Goal: Task Accomplishment & Management: Manage account settings

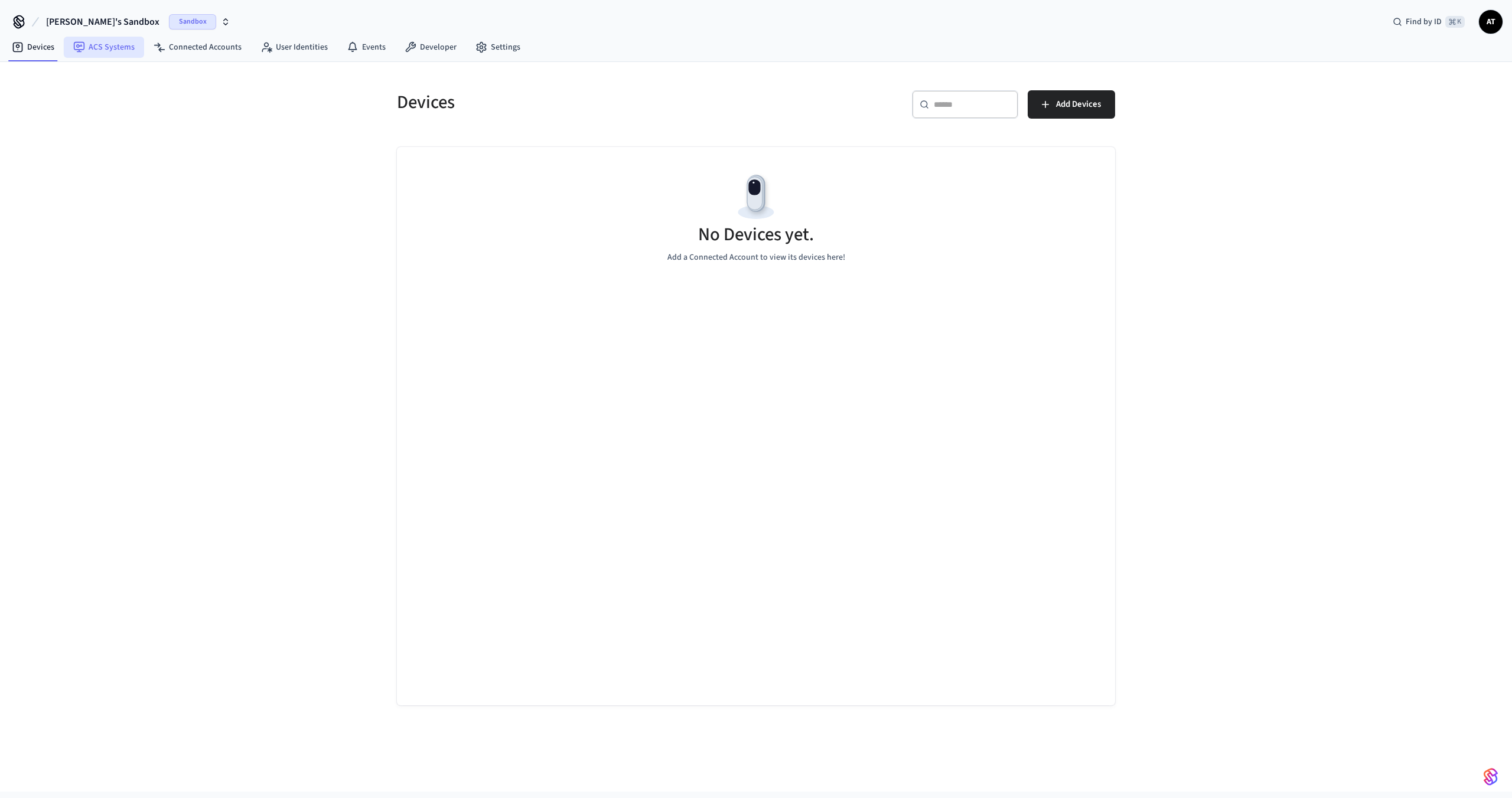
click at [115, 53] on link "ACS Systems" at bounding box center [104, 47] width 81 height 21
click at [97, 25] on span "[PERSON_NAME]'s Sandbox" at bounding box center [103, 21] width 113 height 14
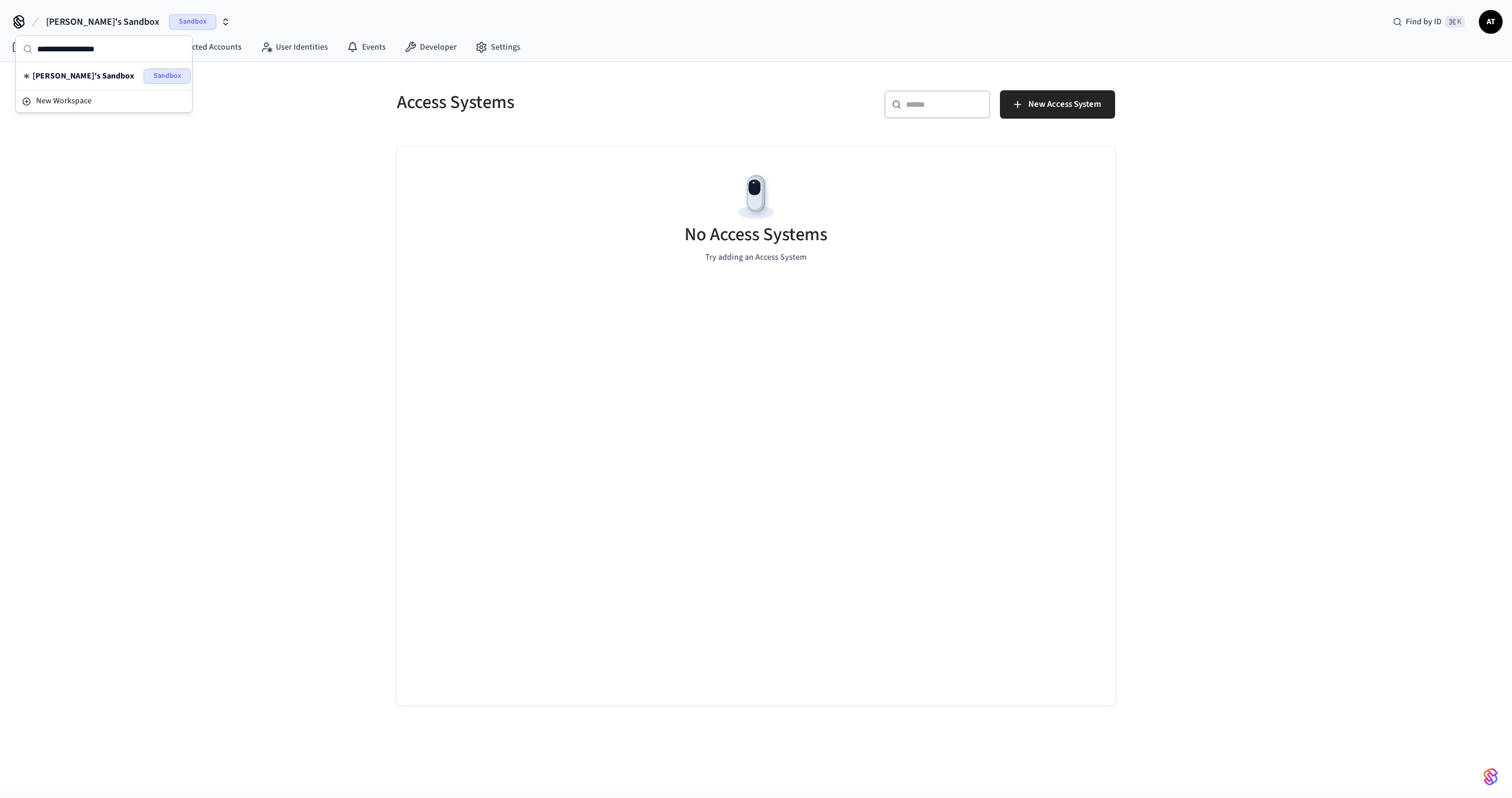
click at [97, 25] on span "[PERSON_NAME]'s Sandbox" at bounding box center [103, 21] width 113 height 14
click at [197, 66] on div "Access Systems ​ ​ New Access System No Access Systems Try adding an Access Sys…" at bounding box center [756, 426] width 1512 height 730
click at [197, 59] on nav "Devices ACS Systems Connected Accounts User Identities Events Developer Settings" at bounding box center [265, 48] width 528 height 27
click at [197, 53] on link "Connected Accounts" at bounding box center [197, 47] width 107 height 21
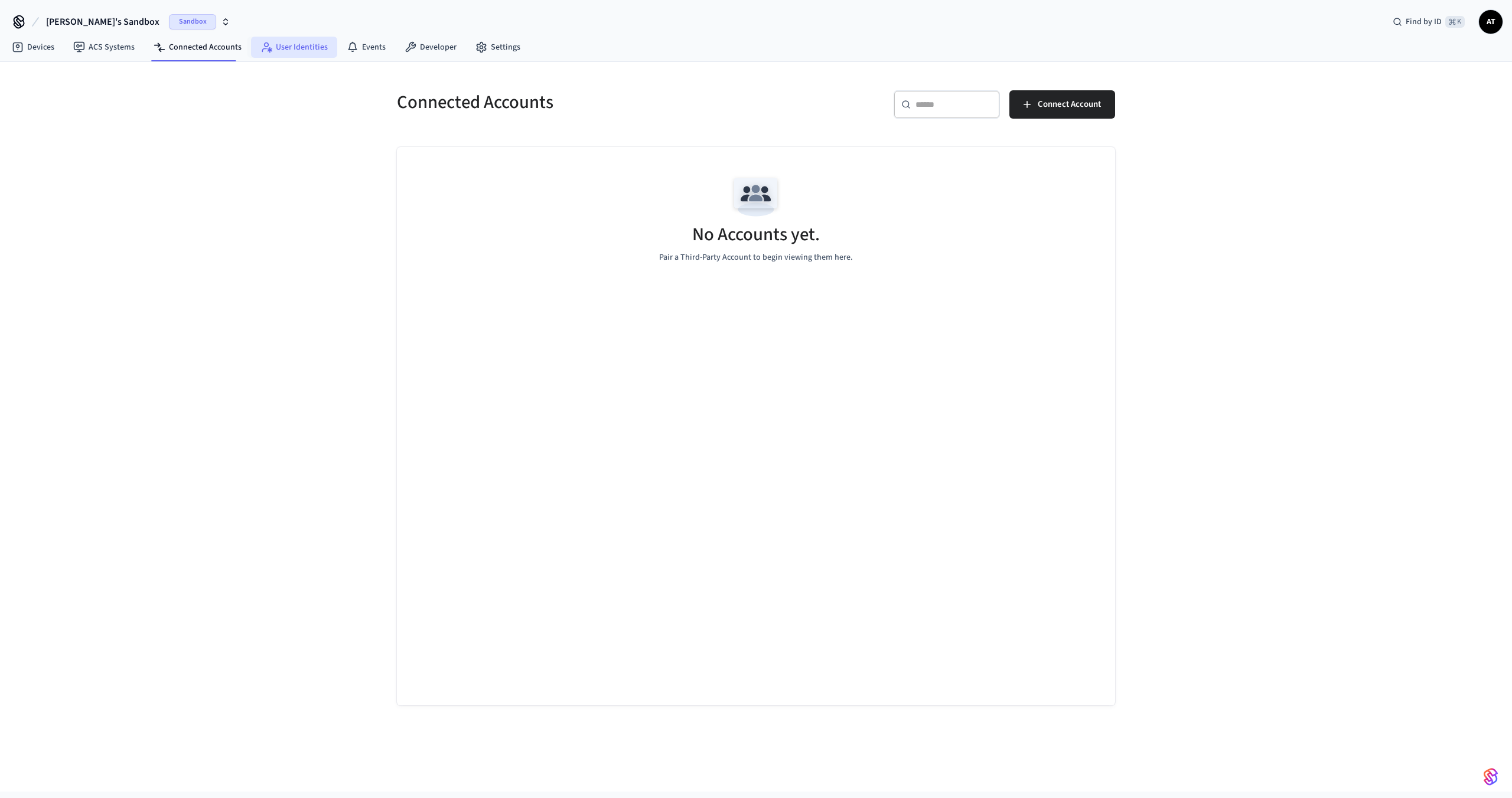
click at [285, 55] on link "User Identities" at bounding box center [294, 47] width 87 height 21
click at [1483, 19] on span "AT" at bounding box center [1491, 22] width 21 height 21
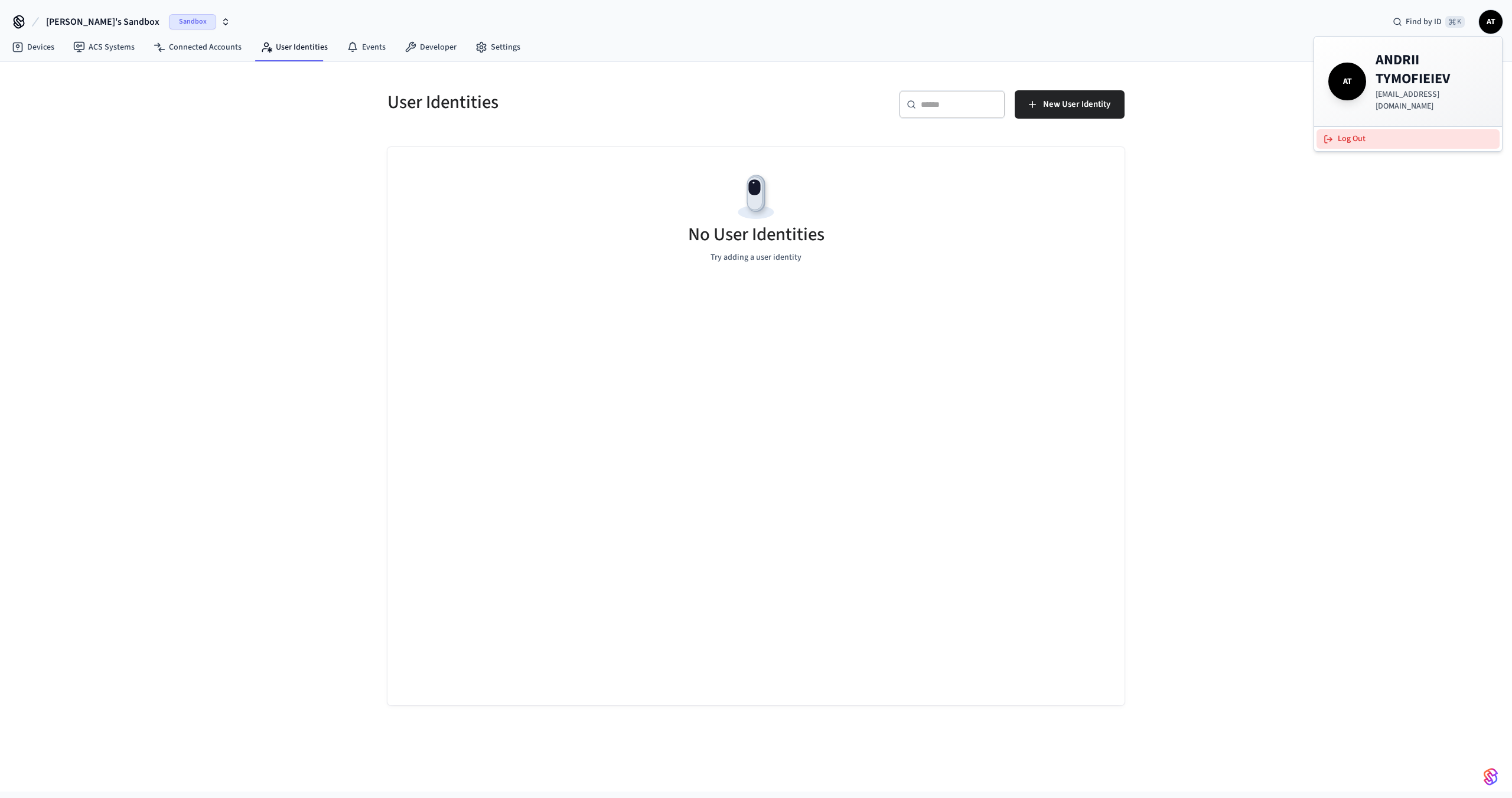
click at [1425, 130] on button "Log Out" at bounding box center [1408, 139] width 183 height 19
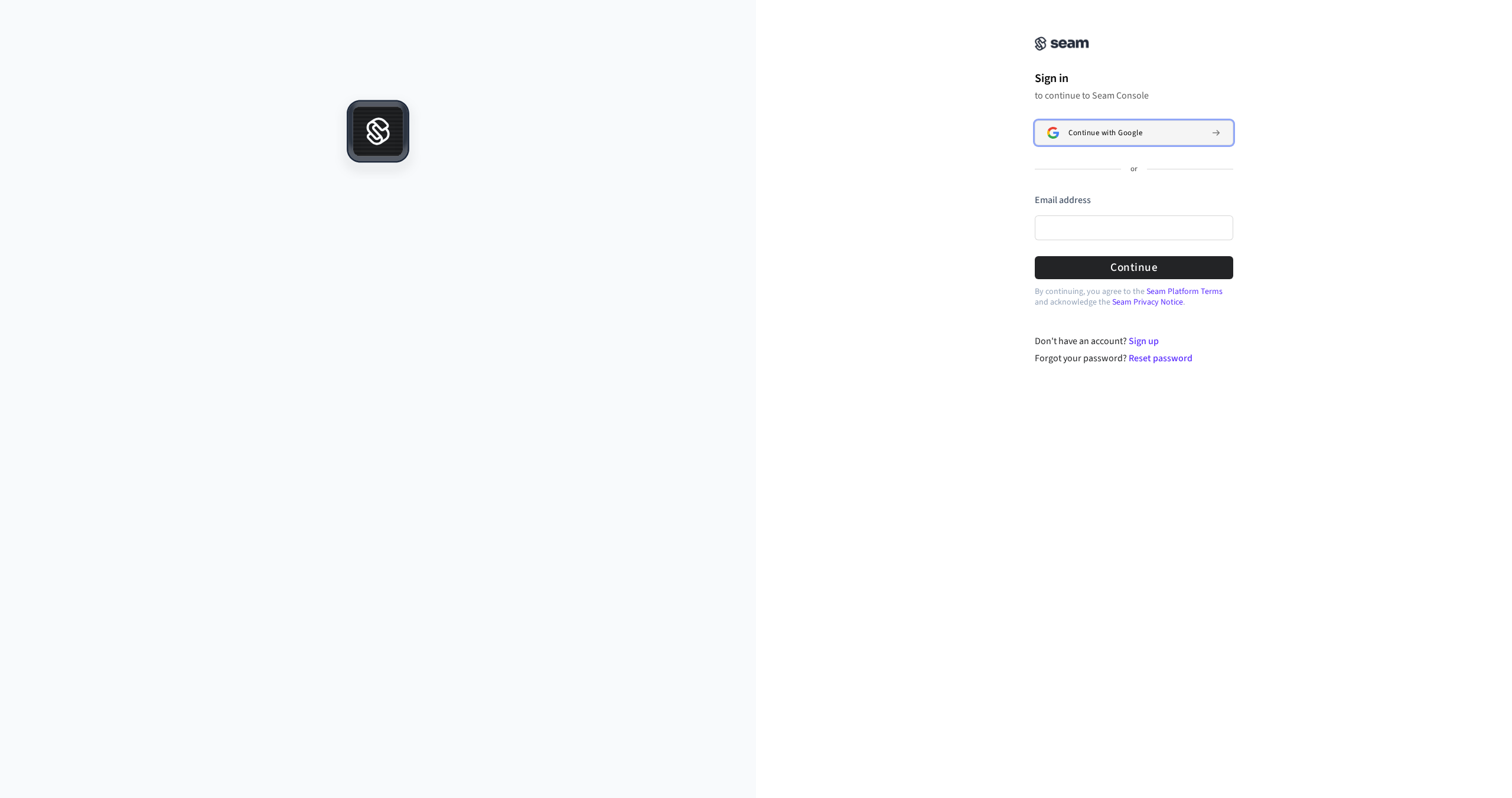
click at [1113, 137] on span "Continue with Google" at bounding box center [1105, 133] width 74 height 10
